Goal: Check status: Check status

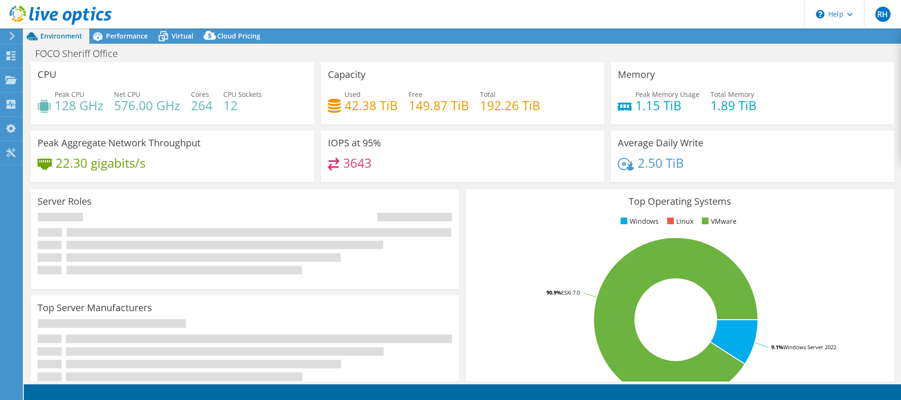
select select "USD"
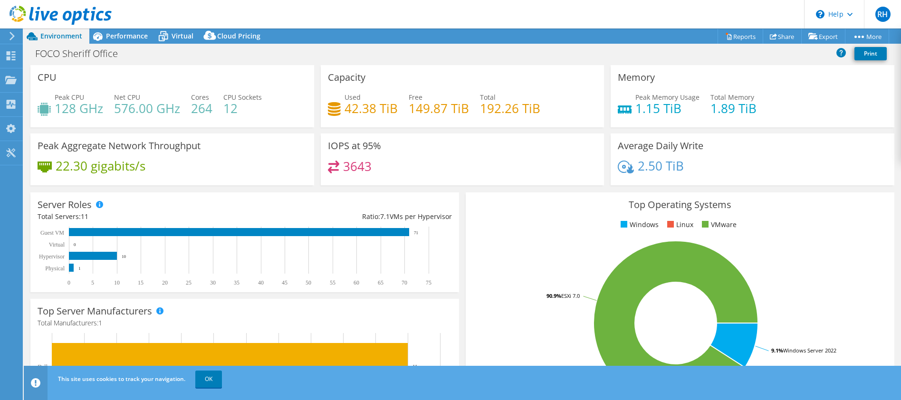
click at [56, 32] on span "Environment" at bounding box center [61, 35] width 42 height 9
click at [11, 51] on icon at bounding box center [10, 55] width 11 height 9
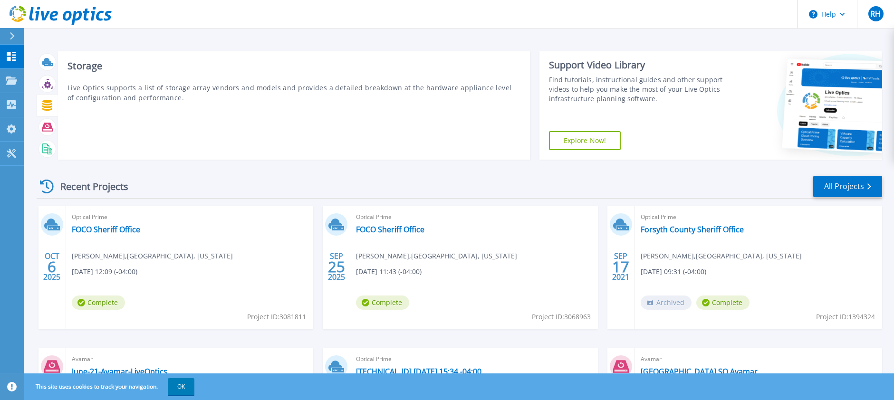
click at [44, 103] on icon at bounding box center [47, 105] width 11 height 11
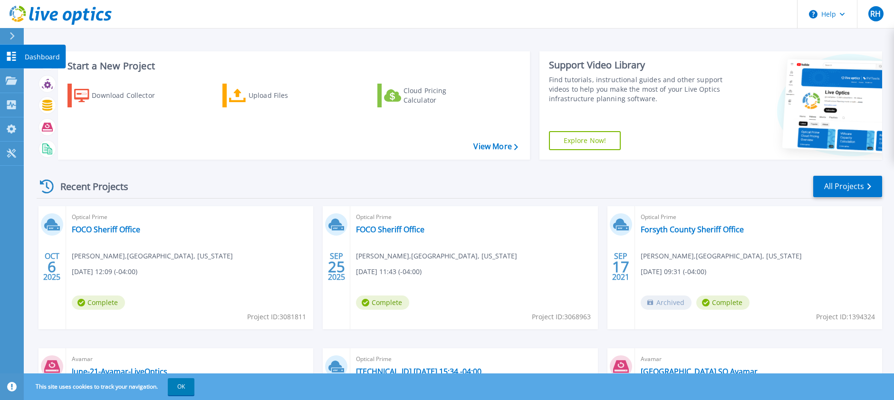
click at [29, 57] on p "Dashboard" at bounding box center [42, 57] width 35 height 25
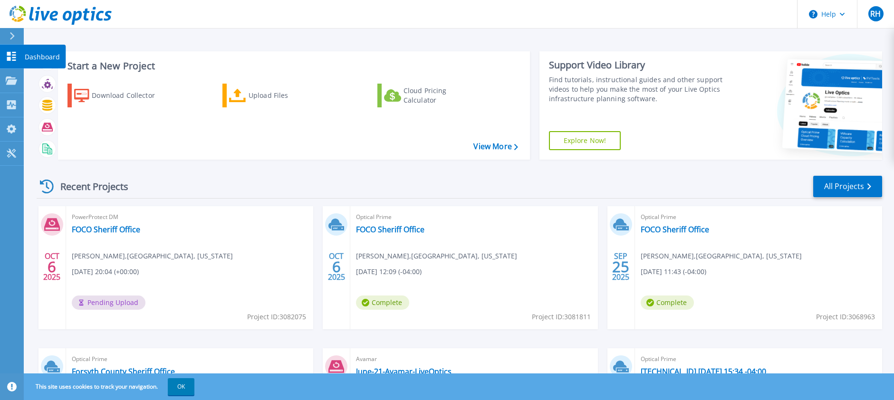
click at [35, 57] on p "Dashboard" at bounding box center [42, 57] width 35 height 25
click at [109, 232] on link "FOCO Sheriff Office" at bounding box center [106, 230] width 68 height 10
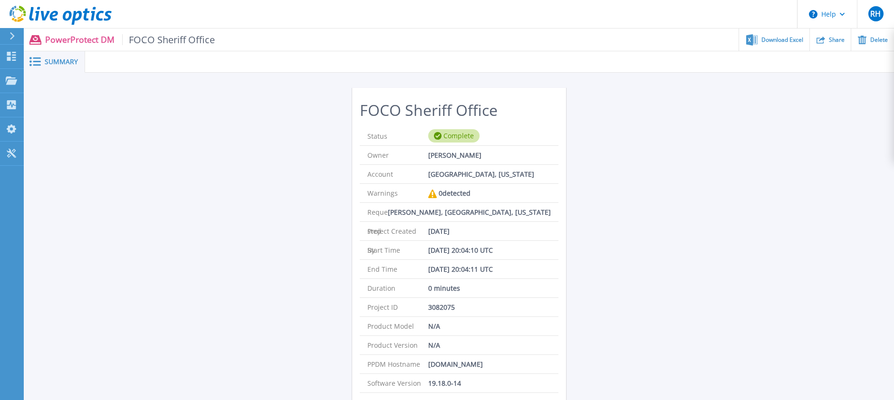
click at [46, 59] on span "Summary" at bounding box center [61, 61] width 33 height 7
click at [61, 38] on p "PowerProtect DM FOCO Sheriff Office" at bounding box center [130, 39] width 170 height 11
click at [23, 59] on div "Dashboard" at bounding box center [44, 57] width 42 height 24
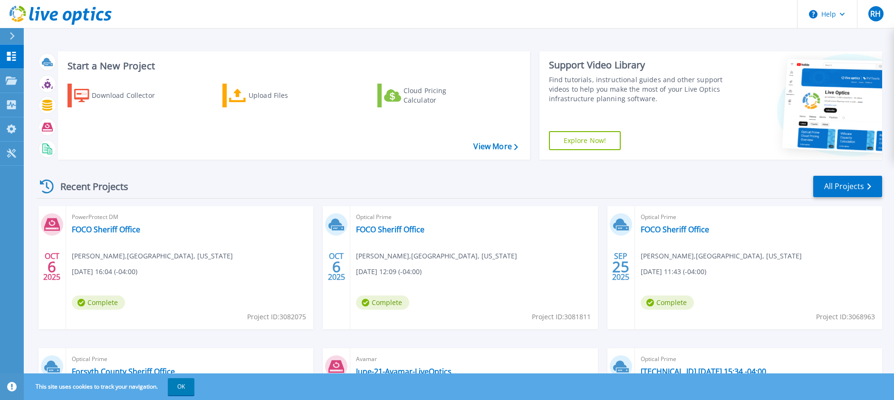
scroll to position [126, 0]
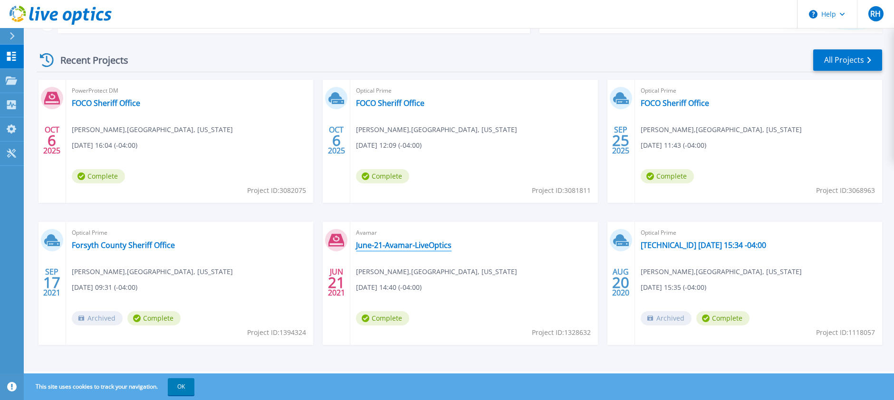
click at [425, 245] on link "June-21-Avamar-LiveOptics" at bounding box center [404, 246] width 96 height 10
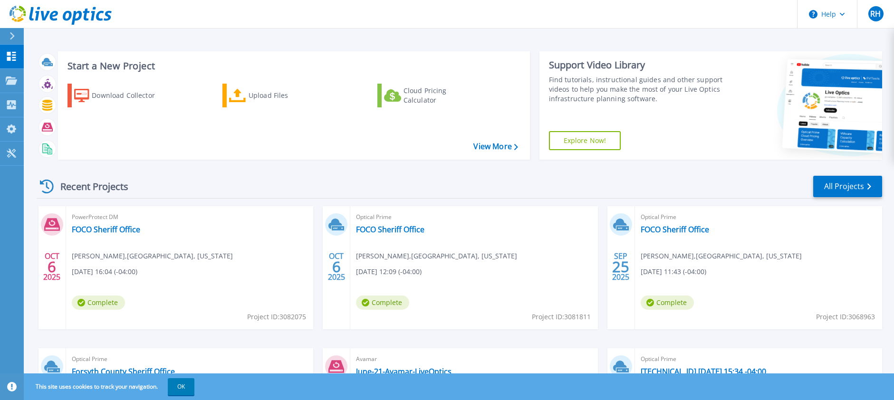
scroll to position [126, 0]
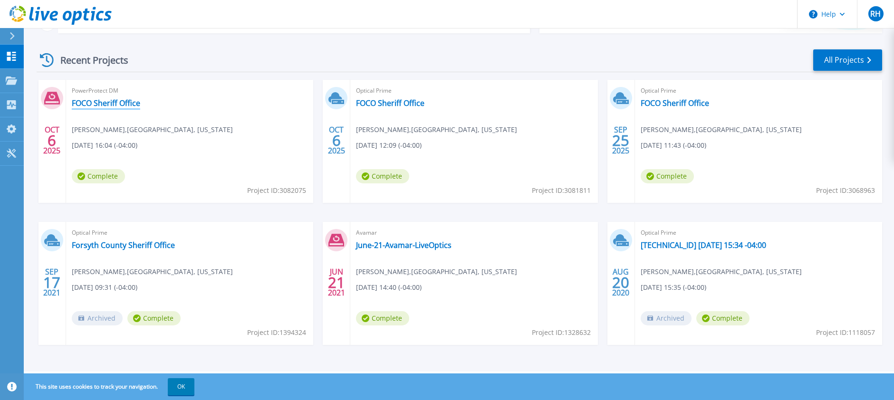
click at [87, 102] on link "FOCO Sheriff Office" at bounding box center [106, 103] width 68 height 10
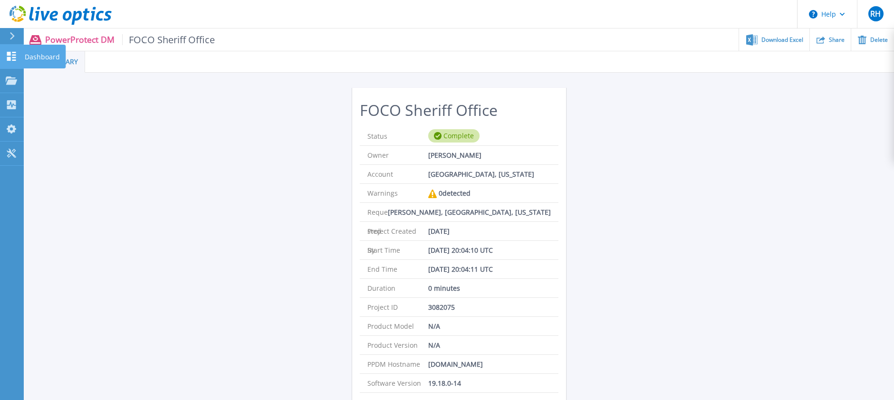
click at [15, 61] on link "Dashboard Dashboard" at bounding box center [12, 57] width 24 height 24
